Goal: Navigation & Orientation: Understand site structure

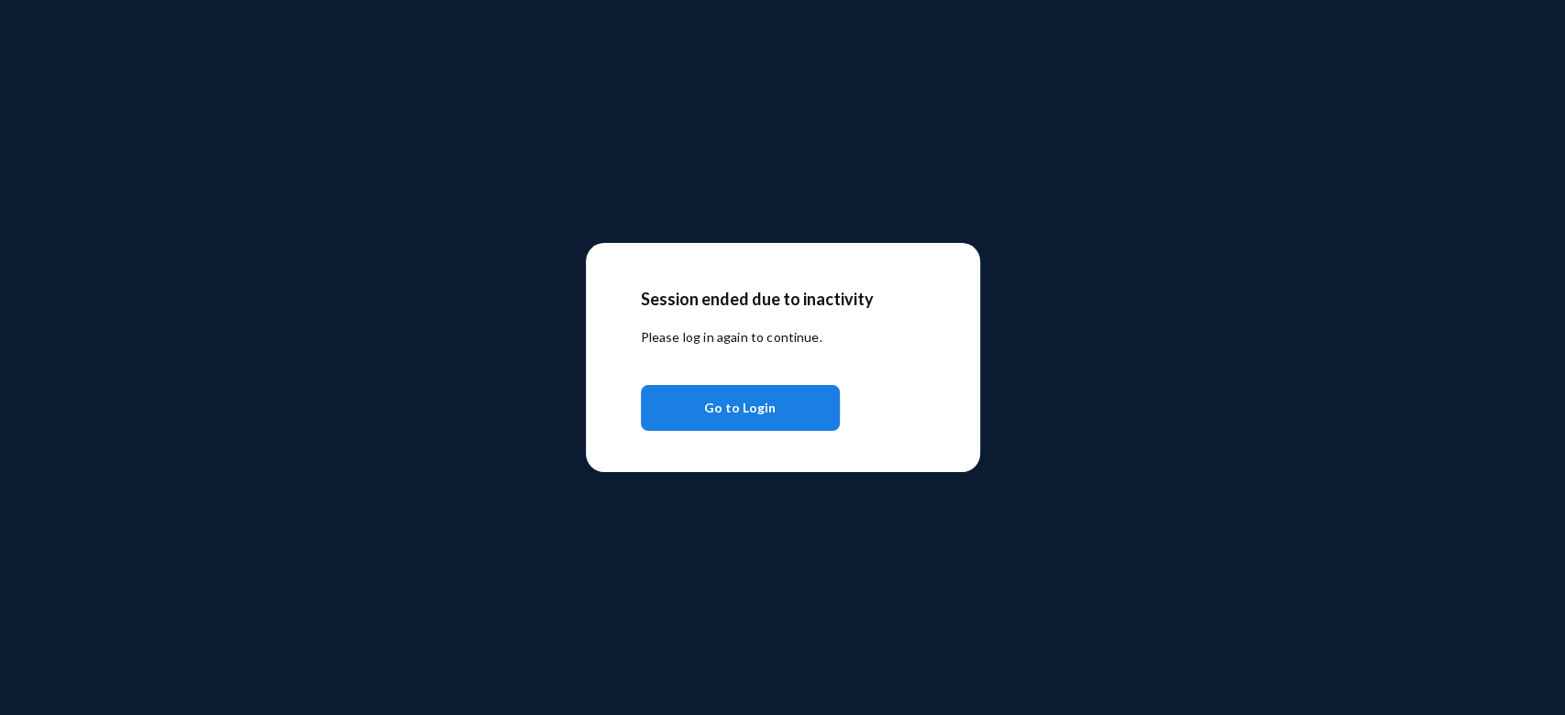
click at [763, 413] on span "Go to Login" at bounding box center [740, 408] width 72 height 33
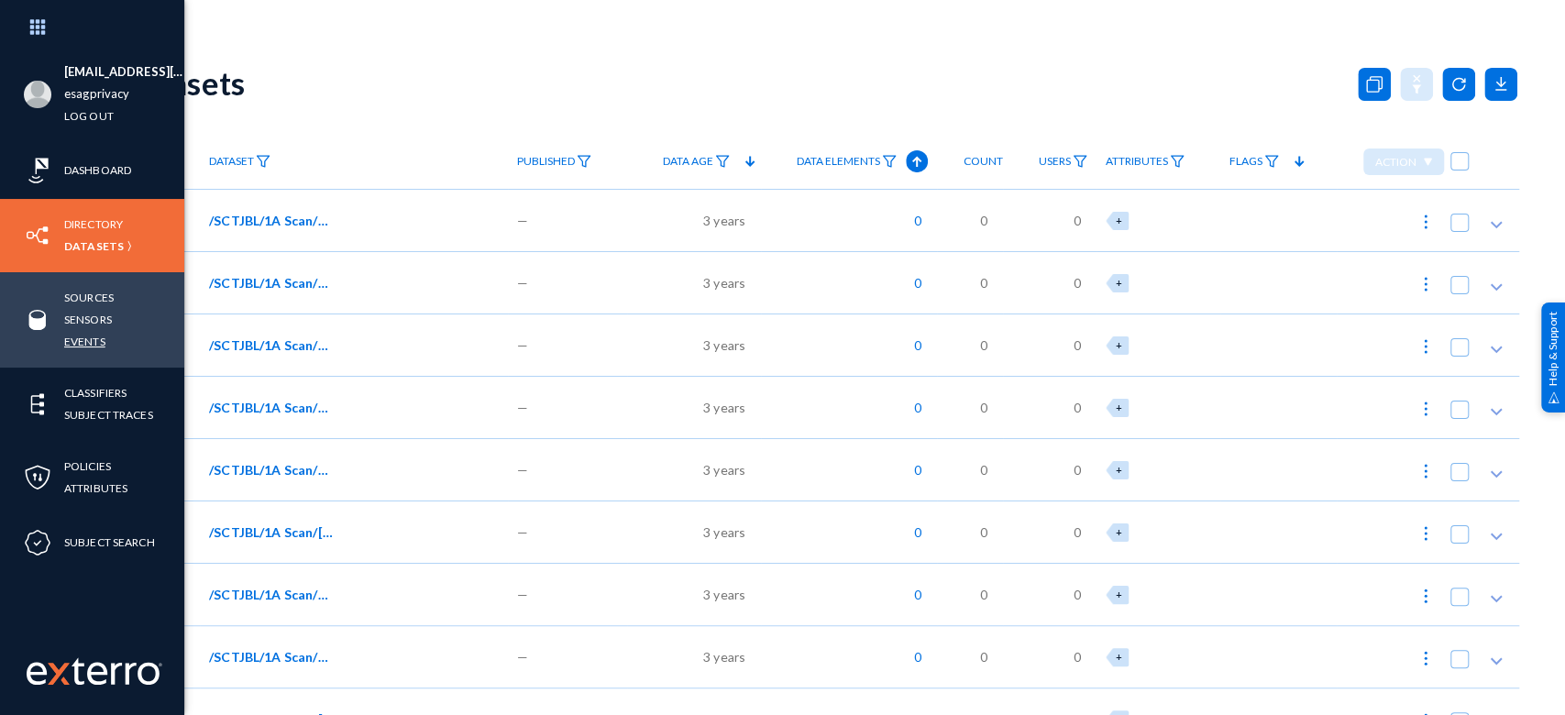
click at [88, 342] on link "Events" at bounding box center [84, 341] width 41 height 21
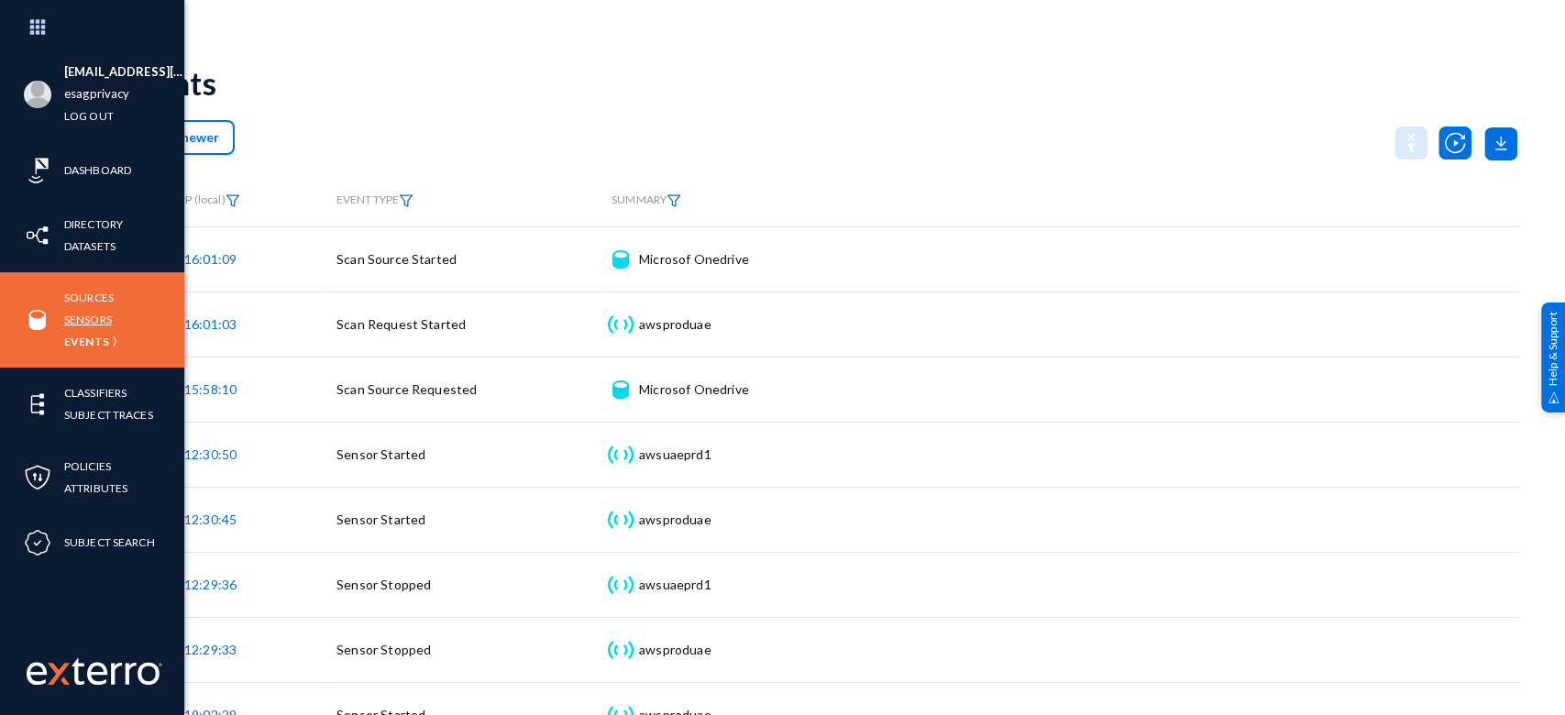
click at [88, 316] on link "Sensors" at bounding box center [88, 319] width 48 height 21
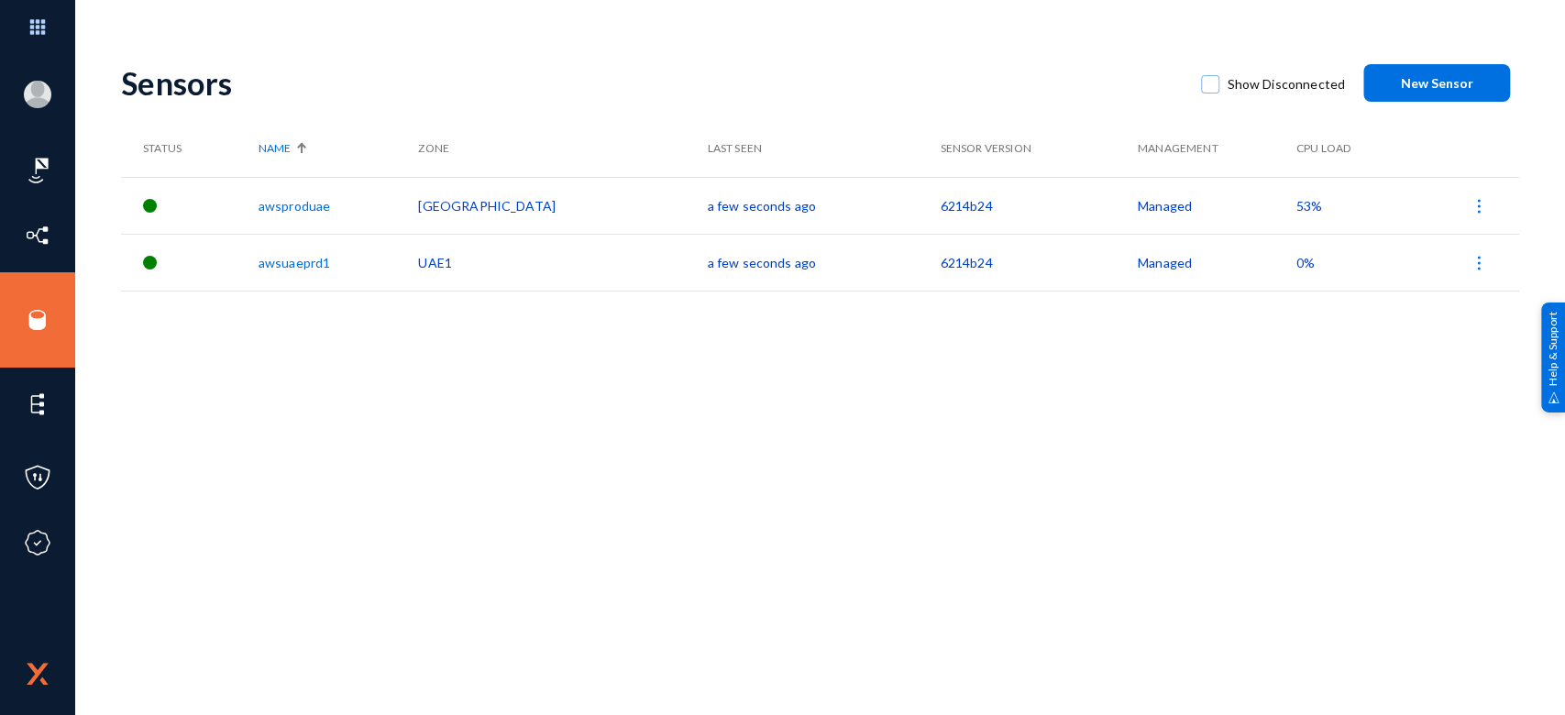
click at [1297, 206] on span "53%" at bounding box center [1310, 206] width 26 height 16
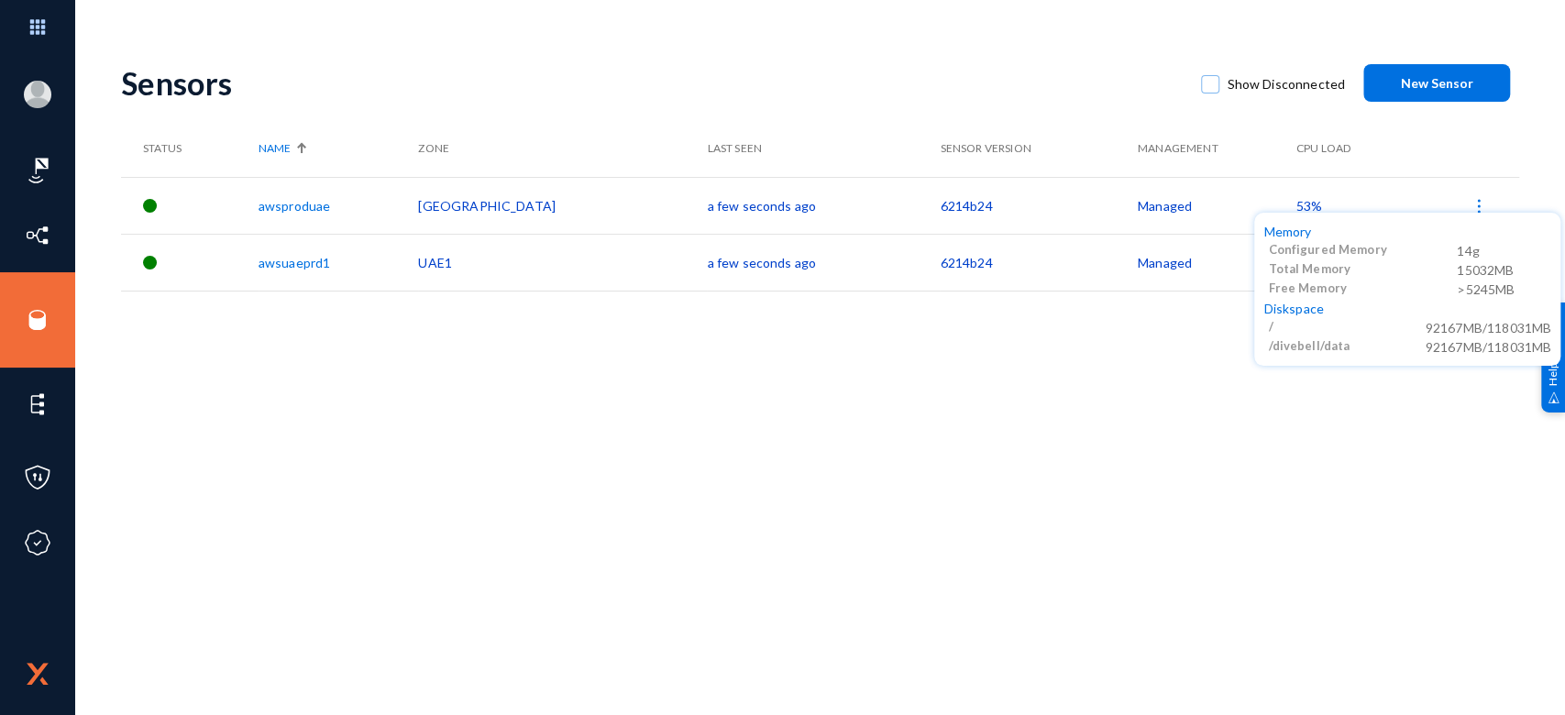
click at [941, 396] on div at bounding box center [782, 357] width 1565 height 715
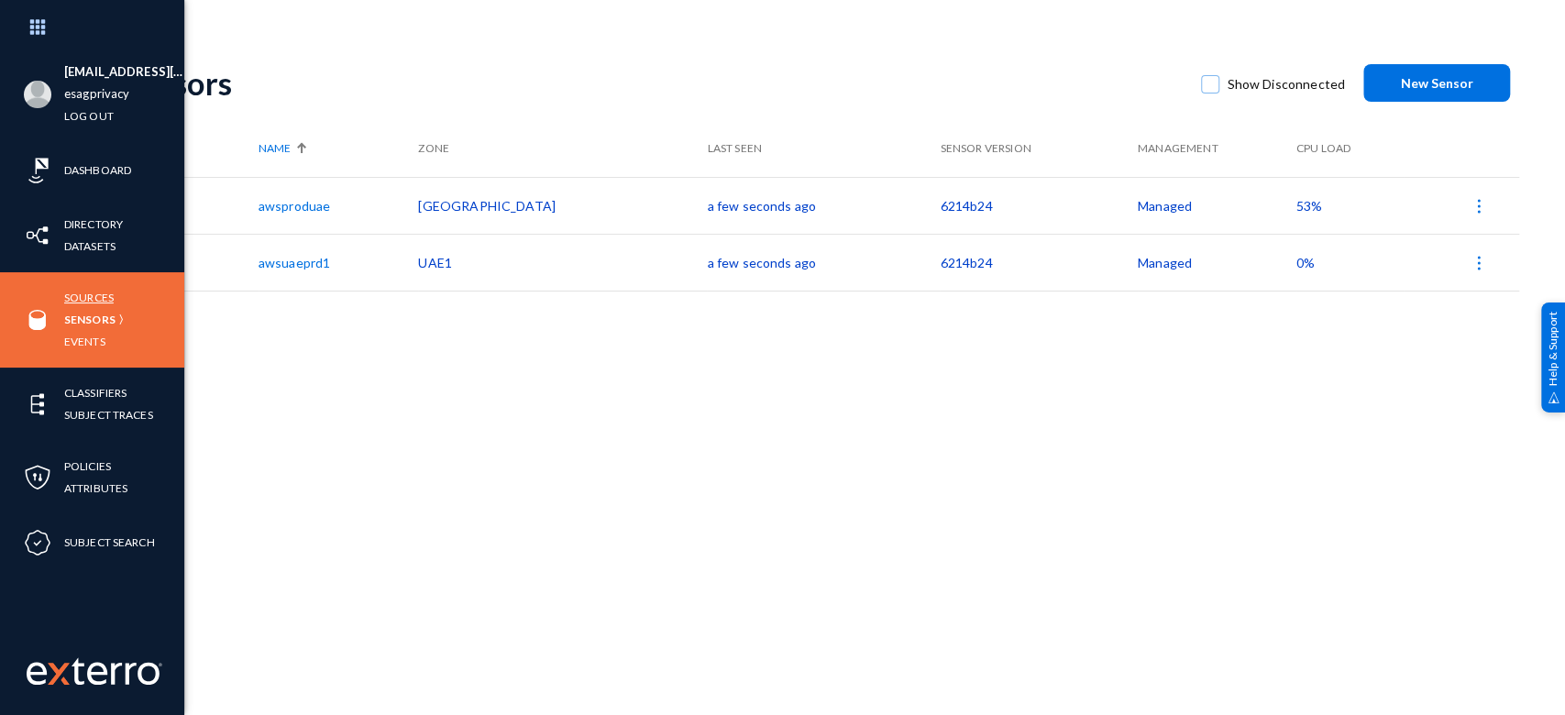
click at [79, 293] on link "Sources" at bounding box center [89, 297] width 50 height 21
